Goal: Information Seeking & Learning: Check status

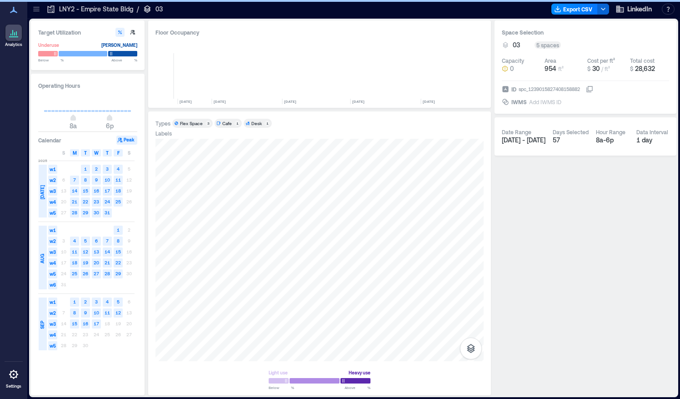
scroll to position [0, 1362]
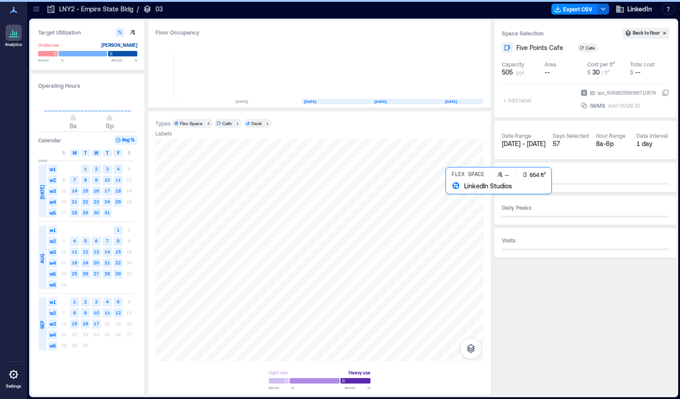
click at [456, 192] on div at bounding box center [319, 250] width 328 height 222
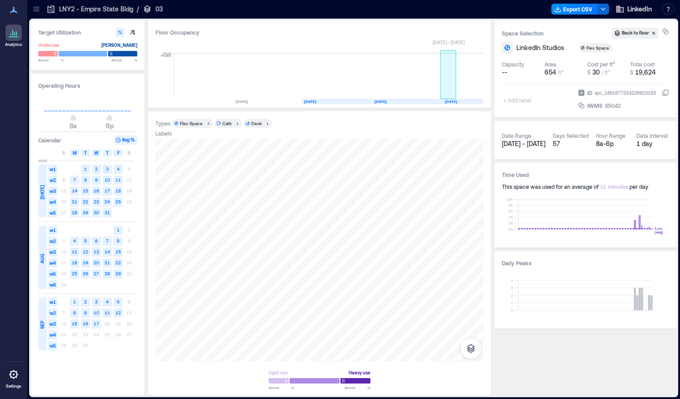
click at [453, 89] on rect at bounding box center [448, 75] width 16 height 45
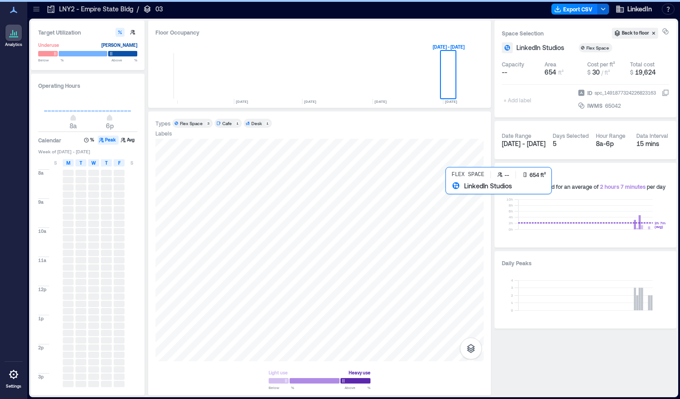
click at [455, 194] on div at bounding box center [319, 250] width 328 height 222
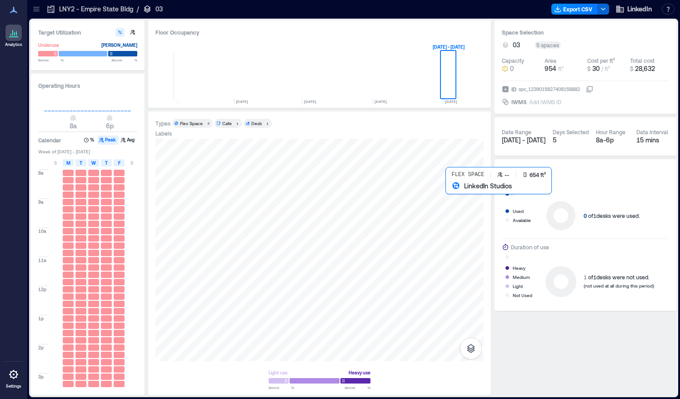
click at [459, 196] on div at bounding box center [319, 250] width 328 height 222
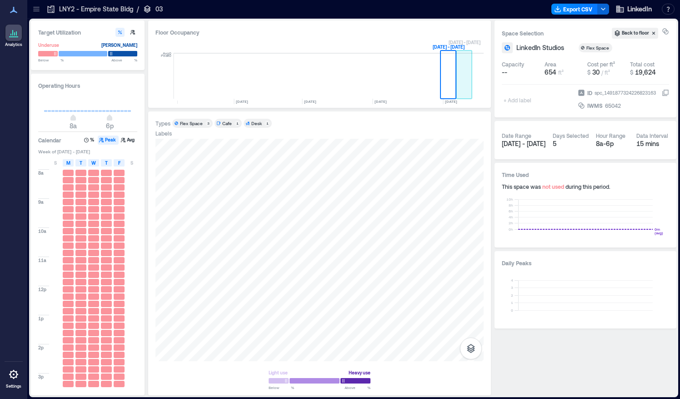
click at [464, 82] on rect at bounding box center [464, 75] width 16 height 45
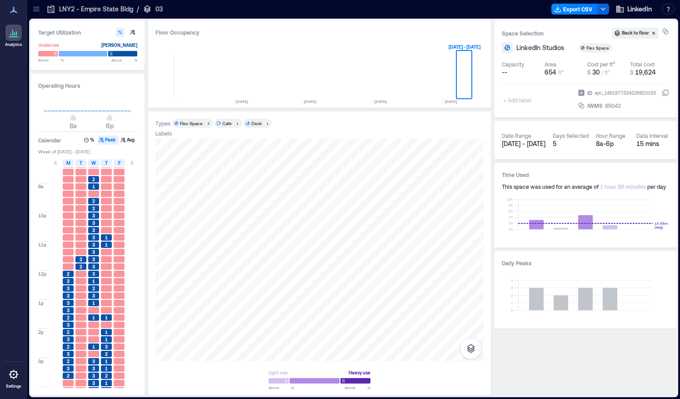
scroll to position [14, 0]
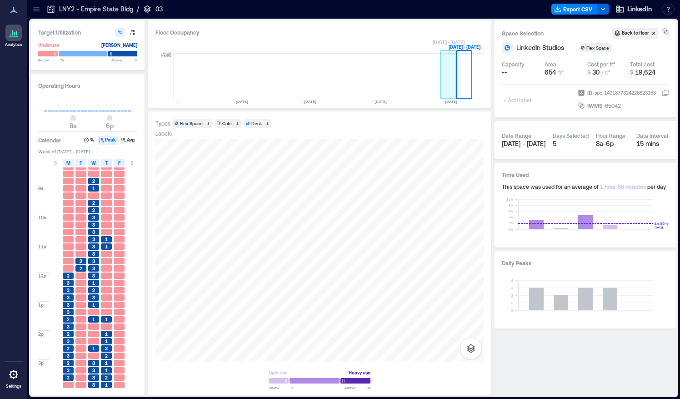
click at [449, 86] on rect at bounding box center [448, 75] width 16 height 45
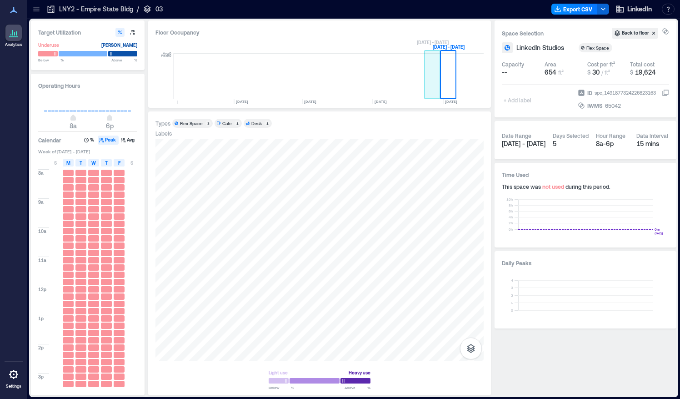
click at [431, 87] on rect at bounding box center [433, 75] width 16 height 45
click at [476, 90] on rect at bounding box center [477, 75] width 11 height 45
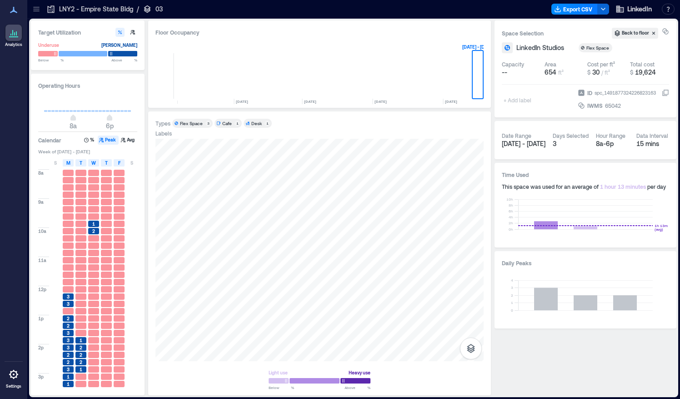
scroll to position [72, 0]
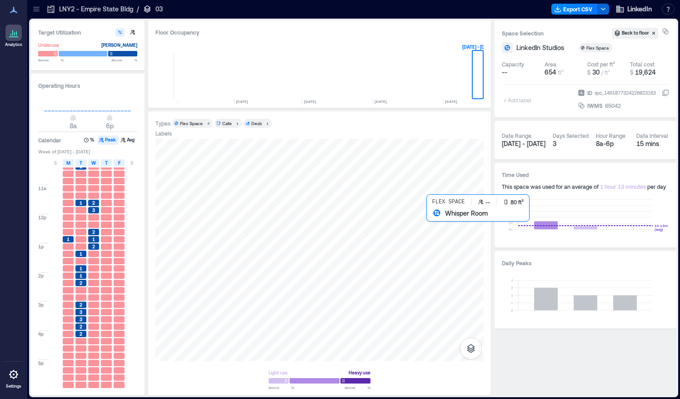
click at [430, 215] on div at bounding box center [319, 250] width 328 height 222
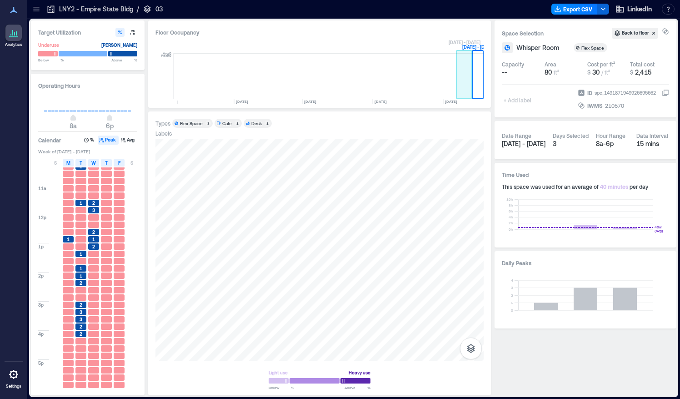
click at [465, 83] on rect at bounding box center [464, 75] width 16 height 45
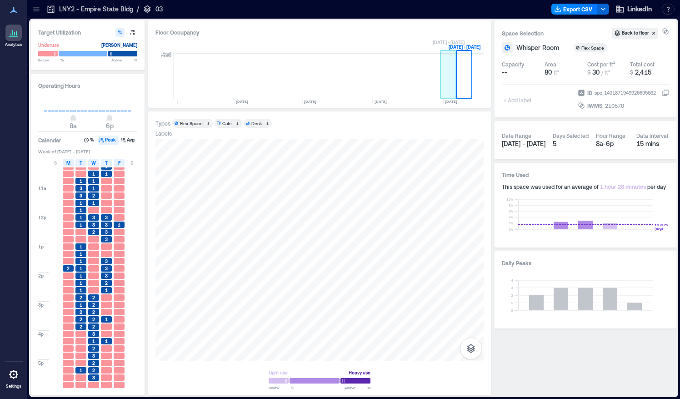
click at [445, 87] on rect at bounding box center [448, 75] width 16 height 45
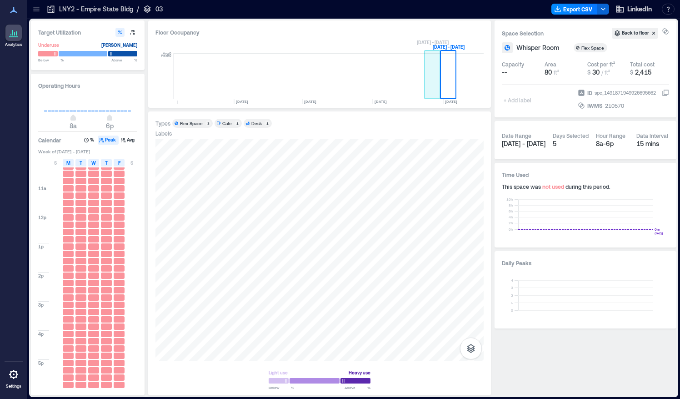
click at [426, 85] on rect at bounding box center [433, 75] width 16 height 45
click at [436, 215] on div at bounding box center [319, 250] width 328 height 222
